Goal: Transaction & Acquisition: Purchase product/service

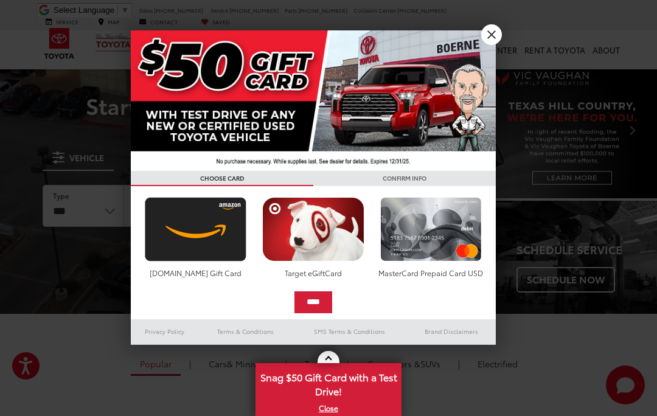
click at [489, 33] on link "X" at bounding box center [491, 34] width 21 height 21
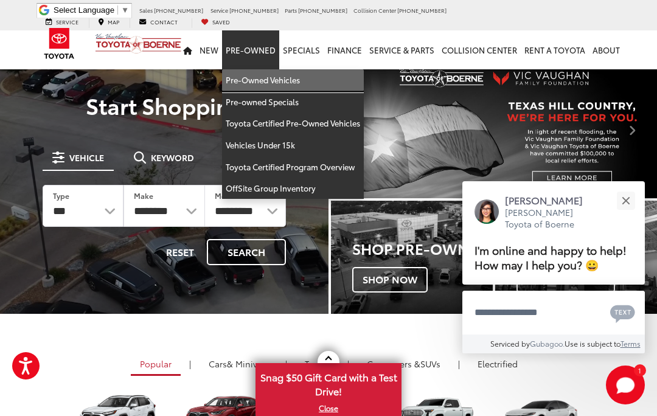
click at [280, 72] on link "Pre-Owned Vehicles" at bounding box center [293, 80] width 142 height 22
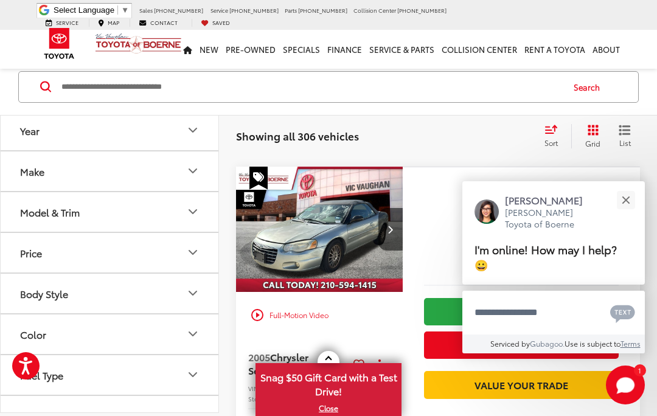
click at [194, 175] on icon "Make" at bounding box center [193, 171] width 15 height 15
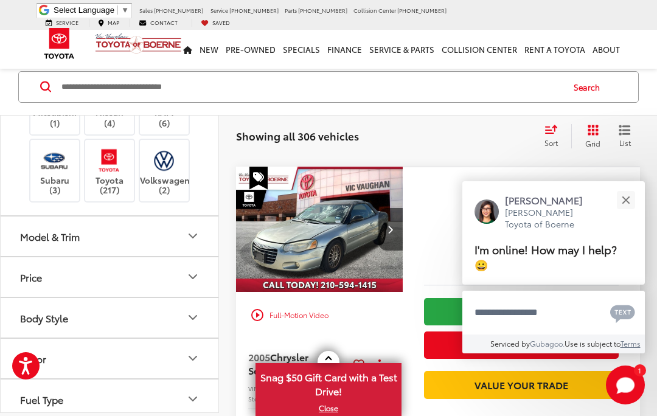
scroll to position [296, 0]
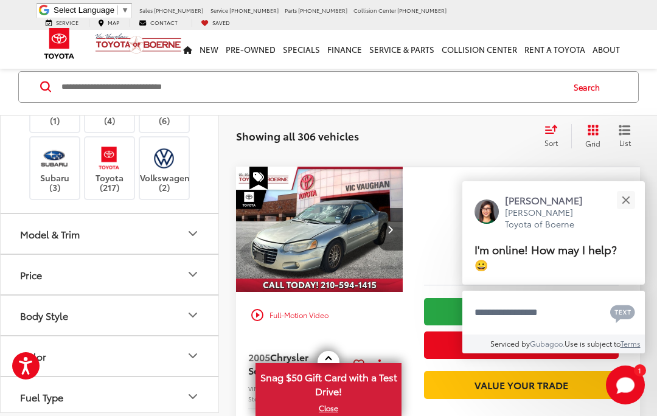
click at [110, 172] on img at bounding box center [108, 158] width 33 height 29
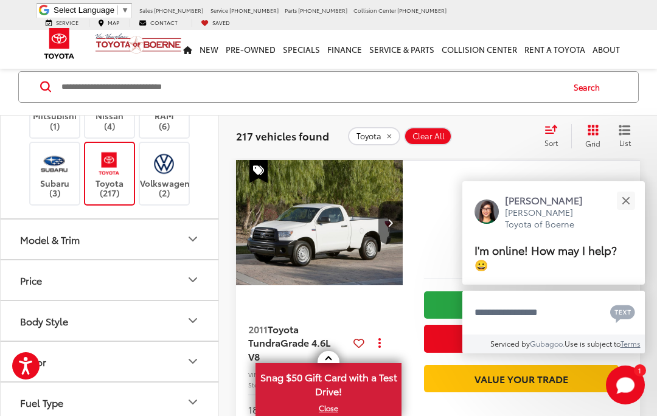
click at [196, 241] on icon "Model & Trim" at bounding box center [192, 239] width 7 height 4
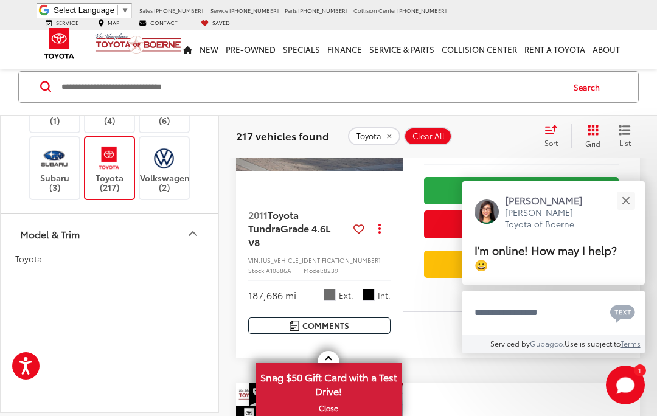
click at [195, 241] on icon "Model & Trim" at bounding box center [193, 233] width 15 height 15
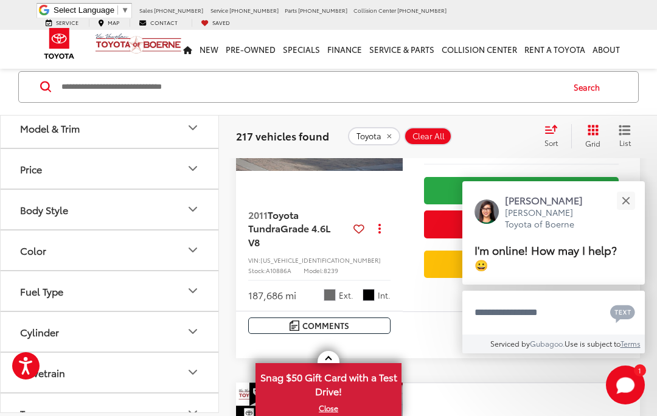
click at [196, 135] on icon "Model & Trim" at bounding box center [193, 127] width 15 height 15
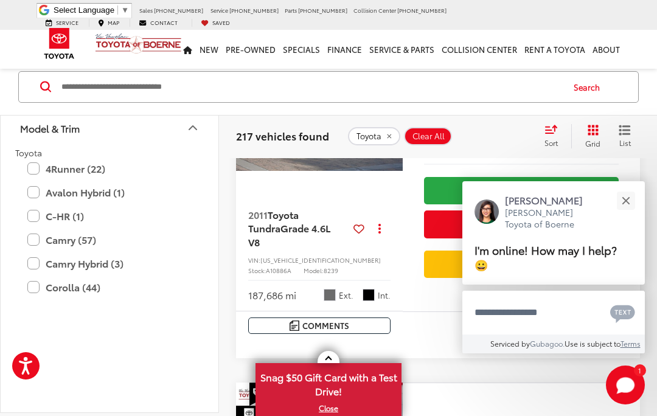
click at [42, 180] on label "4Runner (22)" at bounding box center [109, 168] width 164 height 21
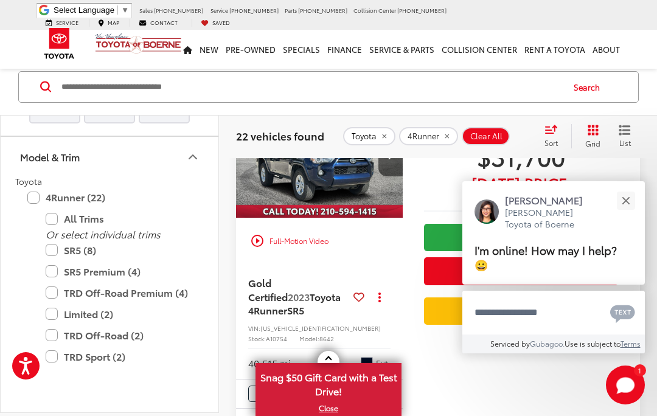
scroll to position [498, 0]
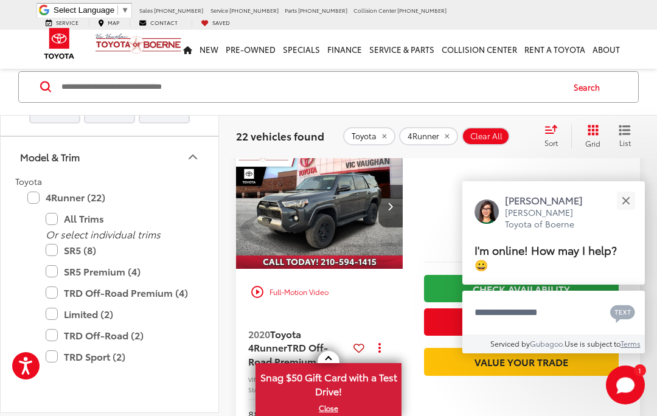
click at [330, 415] on link "X" at bounding box center [329, 408] width 144 height 13
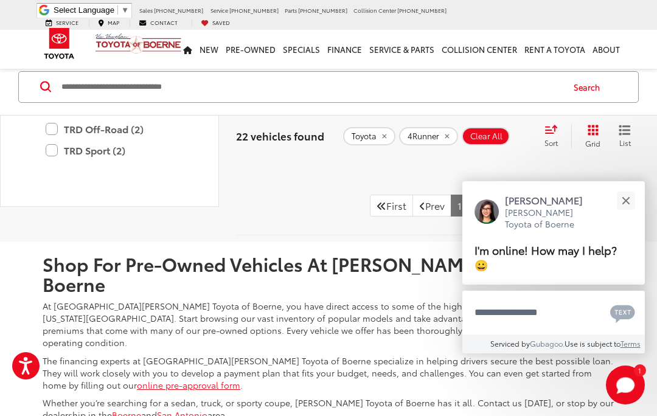
scroll to position [4977, 0]
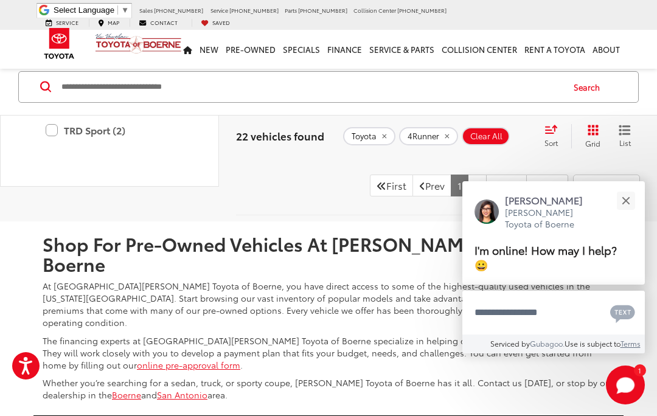
click at [623, 214] on button "Close" at bounding box center [626, 200] width 26 height 26
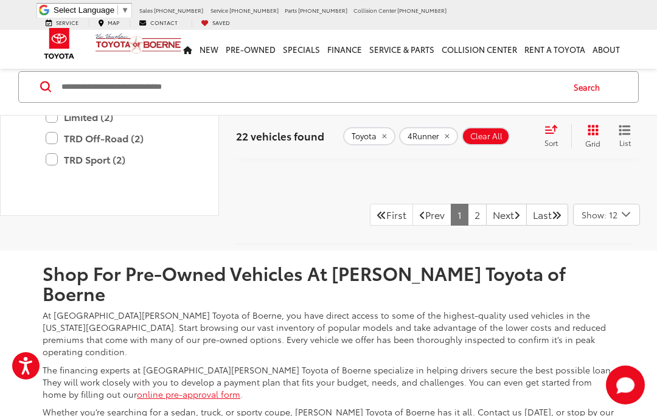
scroll to position [4947, 0]
click at [497, 226] on link "Next" at bounding box center [506, 215] width 41 height 22
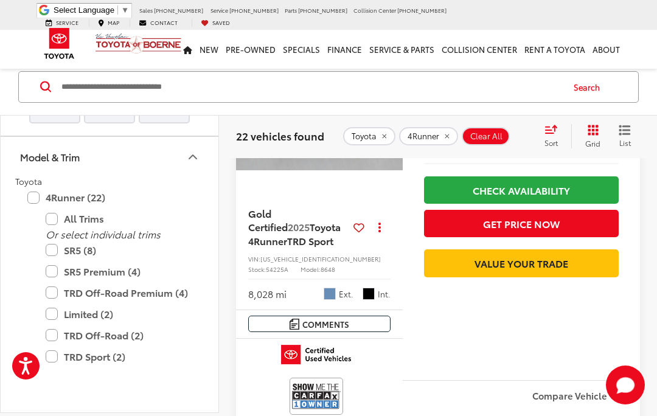
scroll to position [2999, 0]
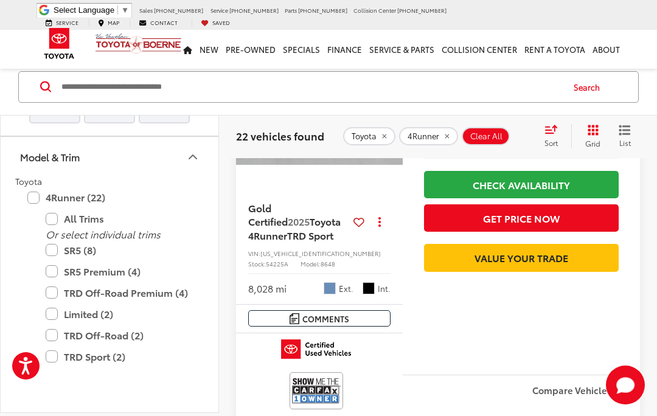
click at [338, 295] on div "Ext." at bounding box center [339, 288] width 30 height 12
click at [288, 228] on span "Gold Certified" at bounding box center [268, 214] width 40 height 27
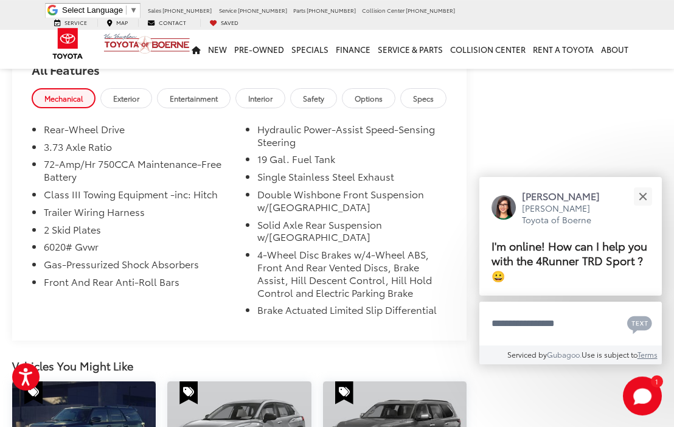
scroll to position [1265, 0]
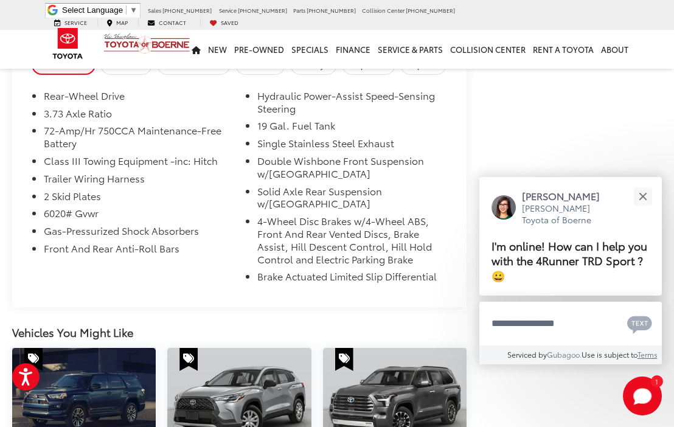
click at [434, 270] on li "Brake Actuated Limited Slip Differential" at bounding box center [351, 279] width 189 height 18
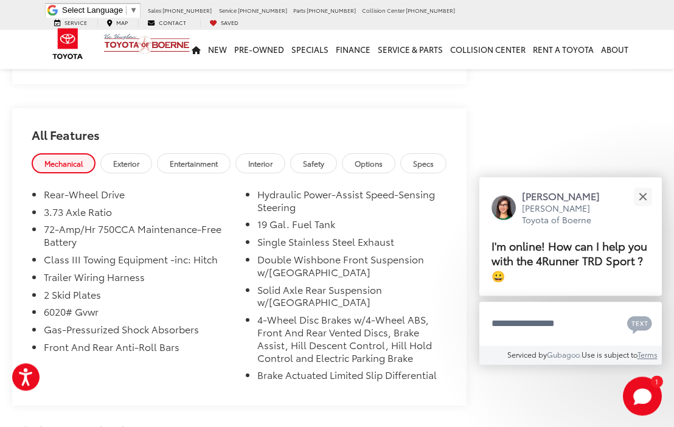
scroll to position [1195, 0]
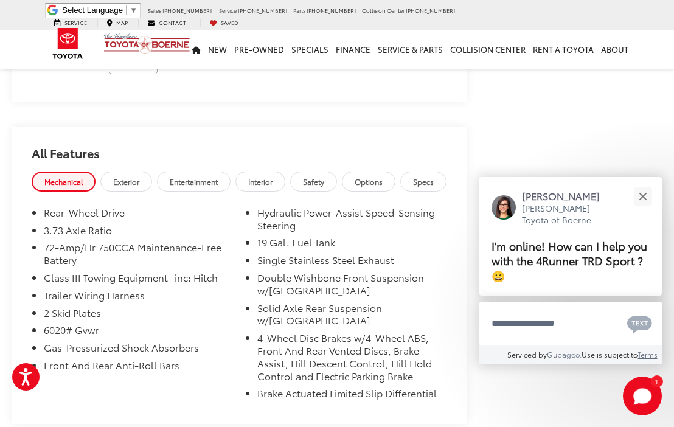
click at [130, 186] on link "Exterior" at bounding box center [126, 182] width 52 height 20
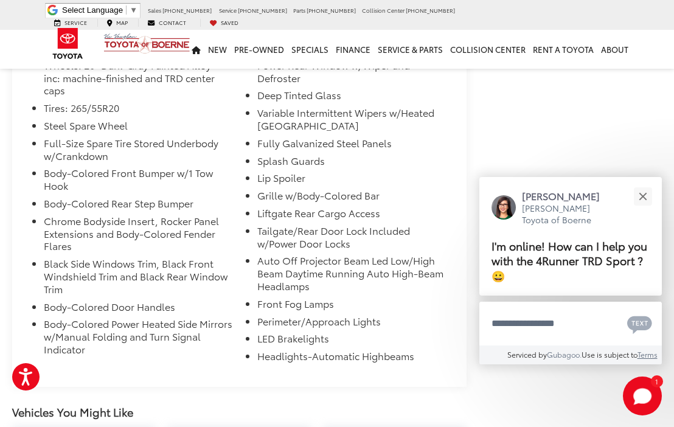
scroll to position [1304, 0]
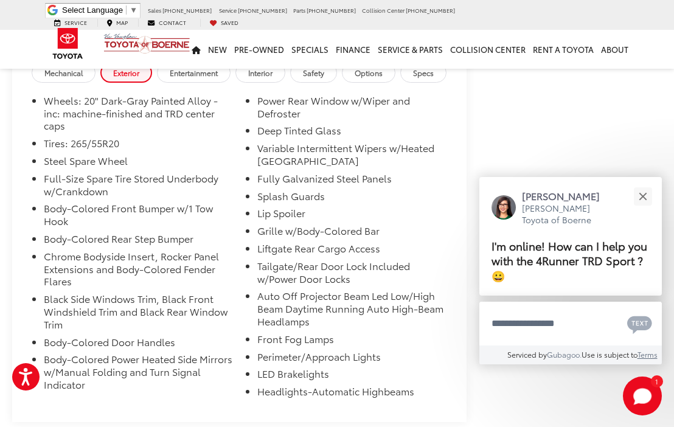
click at [383, 72] on span "Options" at bounding box center [369, 73] width 28 height 10
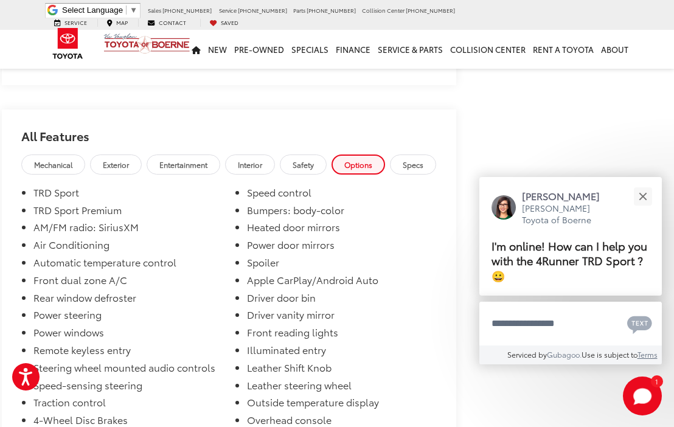
scroll to position [0, 37]
click at [416, 165] on span "Specs" at bounding box center [413, 164] width 21 height 10
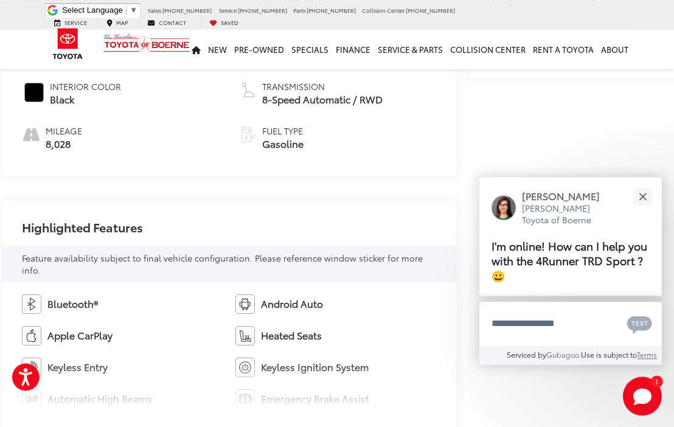
scroll to position [502, 10]
